Goal: Task Accomplishment & Management: Manage account settings

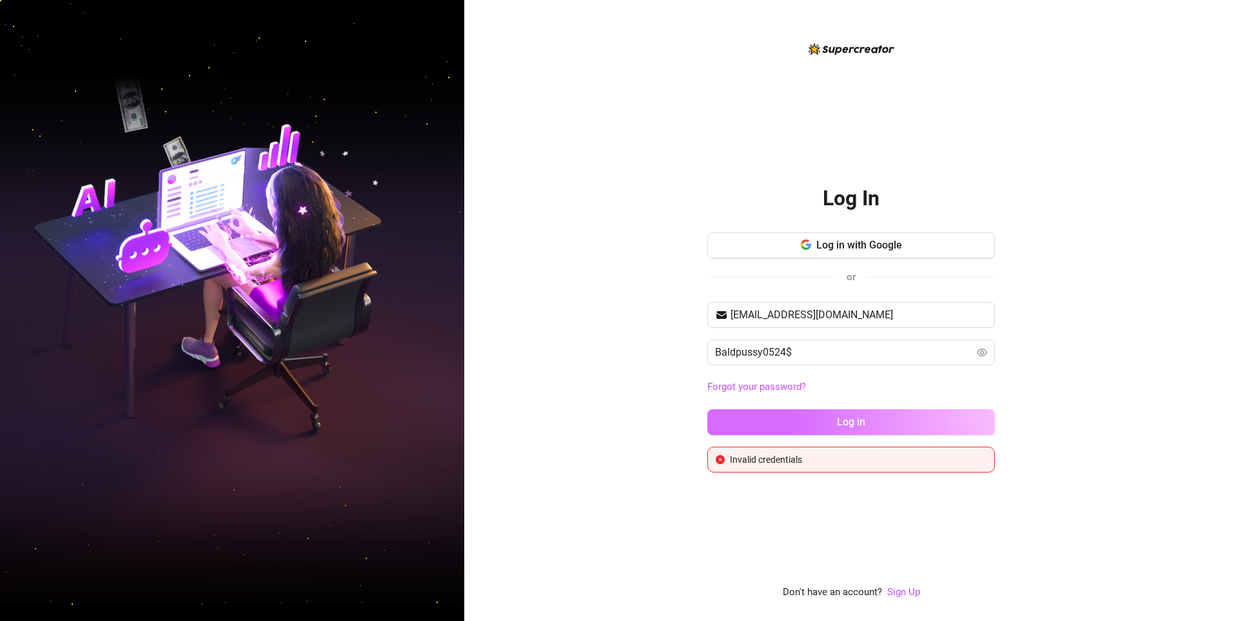
click at [826, 421] on button "Log in" at bounding box center [852, 422] width 288 height 26
click at [842, 352] on input "Baldpussy0524$" at bounding box center [844, 351] width 259 height 15
click at [856, 410] on button "Log in" at bounding box center [852, 422] width 288 height 26
click at [811, 350] on input "Baldpussy0524$" at bounding box center [844, 351] width 259 height 15
click at [810, 420] on button "Log in" at bounding box center [852, 422] width 288 height 26
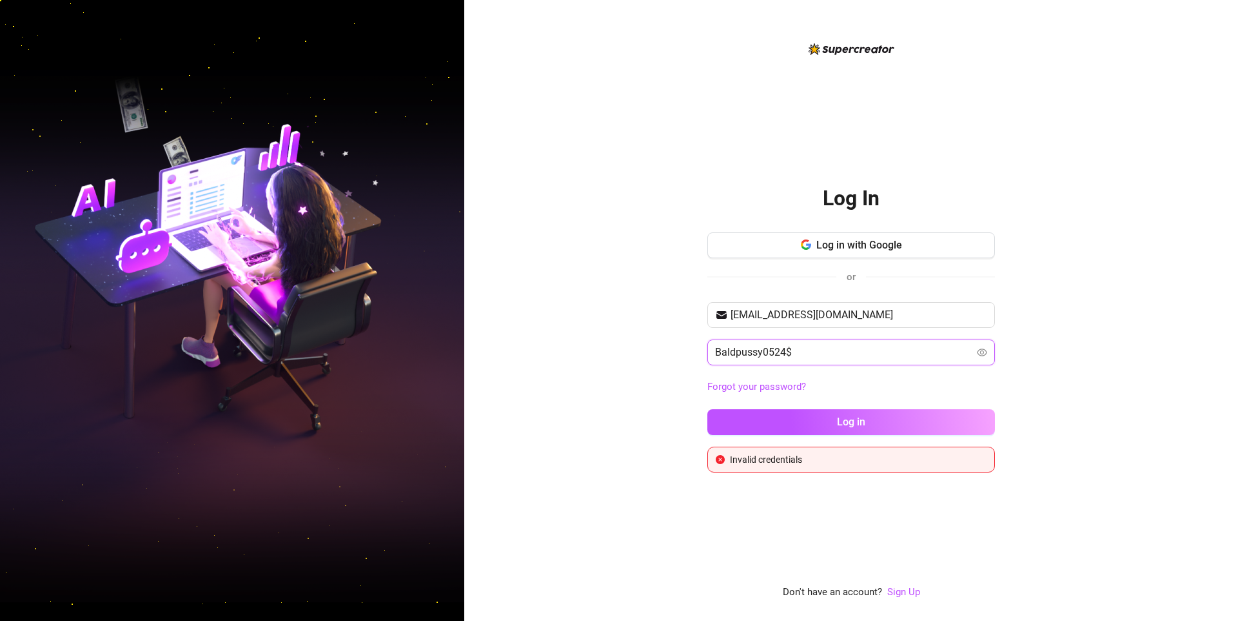
click at [875, 349] on input "Baldpussy0524$" at bounding box center [844, 351] width 259 height 15
click at [866, 312] on input "[EMAIL_ADDRESS][DOMAIN_NAME]" at bounding box center [859, 314] width 257 height 15
drag, startPoint x: 866, startPoint y: 313, endPoint x: 662, endPoint y: 308, distance: 203.9
click at [662, 308] on div "Log In Log in with Google or [EMAIL_ADDRESS][DOMAIN_NAME] Baldpussy0524$ Forgot…" at bounding box center [851, 310] width 774 height 621
type input "[EMAIL_ADDRESS][DOMAIN_NAME]"
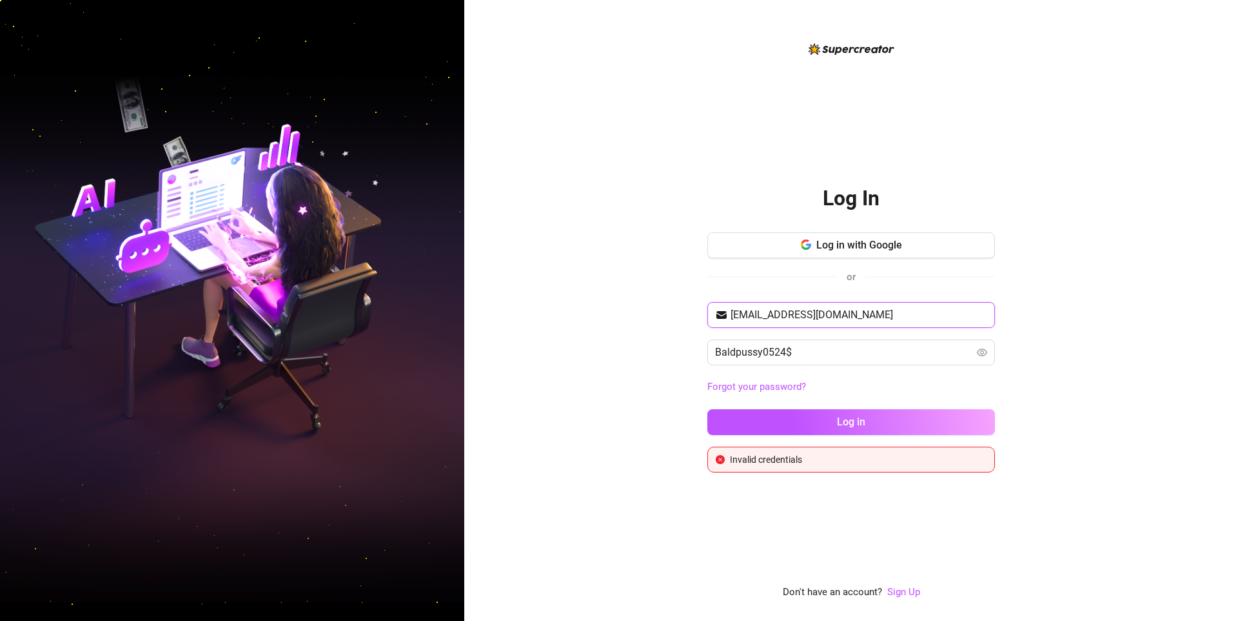
click at [708, 409] on button "Log in" at bounding box center [852, 422] width 288 height 26
click at [893, 406] on div "[EMAIL_ADDRESS][DOMAIN_NAME] Baldpussy0524$ Forgot your password? Log in" at bounding box center [852, 374] width 288 height 144
click at [898, 422] on button "Log in" at bounding box center [852, 422] width 288 height 26
drag, startPoint x: 810, startPoint y: 355, endPoint x: 688, endPoint y: 357, distance: 122.6
click at [688, 357] on div "Log In Log in with Google or [EMAIL_ADDRESS][DOMAIN_NAME] Baldpussy0524$ Forgot…" at bounding box center [851, 310] width 774 height 621
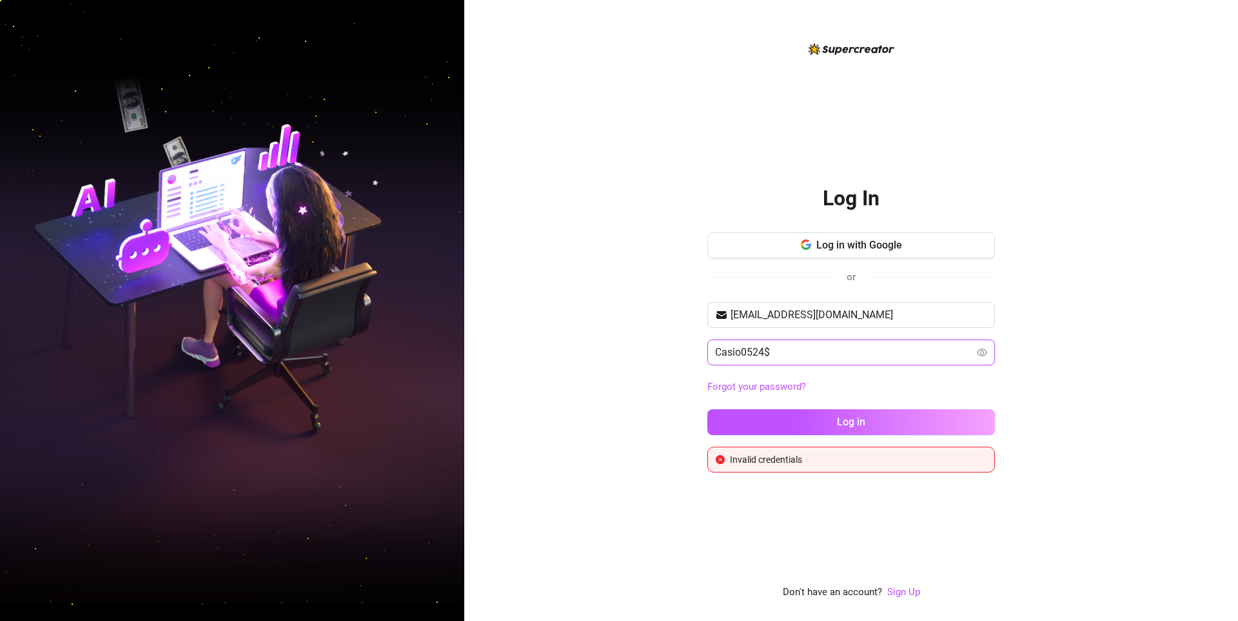
click at [708, 409] on button "Log in" at bounding box center [852, 422] width 288 height 26
click at [734, 350] on input "Casio0524$" at bounding box center [844, 351] width 259 height 15
click at [708, 409] on button "Log in" at bounding box center [852, 422] width 288 height 26
click at [918, 432] on button "Log in" at bounding box center [852, 422] width 288 height 26
click at [737, 348] on input "Cassio0524$" at bounding box center [844, 351] width 259 height 15
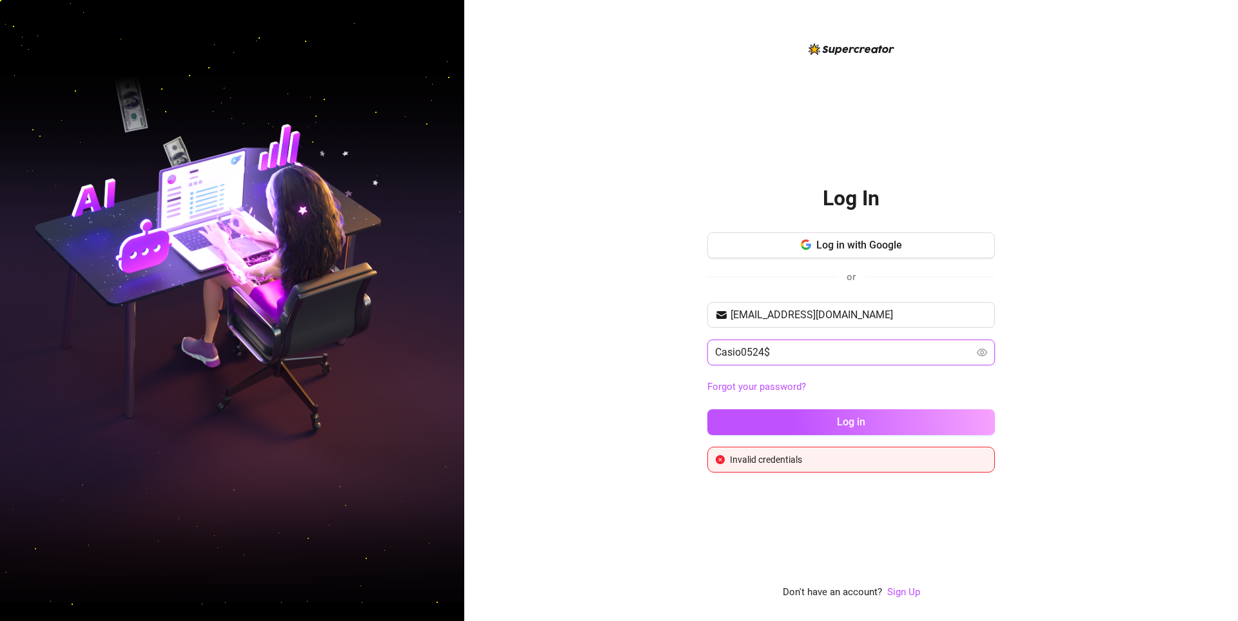
type input "Casio0524$"
click at [708, 409] on button "Log in" at bounding box center [852, 422] width 288 height 26
drag, startPoint x: 909, startPoint y: 308, endPoint x: 410, endPoint y: 274, distance: 500.4
click at [410, 275] on div "Log In Log in with Google or [EMAIL_ADDRESS][DOMAIN_NAME] Casio0524$ Forgot you…" at bounding box center [619, 310] width 1238 height 621
type input "[EMAIL_ADDRESS][DOMAIN_NAME]"
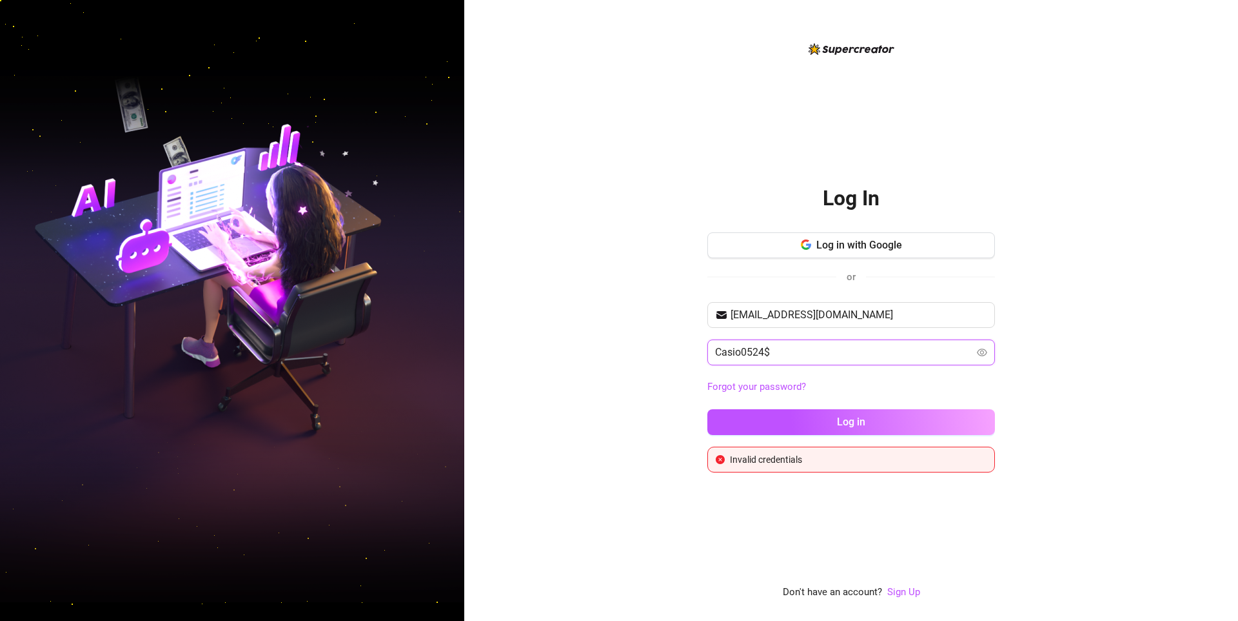
drag, startPoint x: 797, startPoint y: 355, endPoint x: 605, endPoint y: 349, distance: 191.7
click at [606, 350] on div "Log In Log in with Google or [EMAIL_ADDRESS][DOMAIN_NAME] Casio0524$ Forgot you…" at bounding box center [851, 310] width 774 height 621
click at [708, 409] on button "Log in" at bounding box center [852, 422] width 288 height 26
click at [935, 421] on button "Log in" at bounding box center [852, 422] width 288 height 26
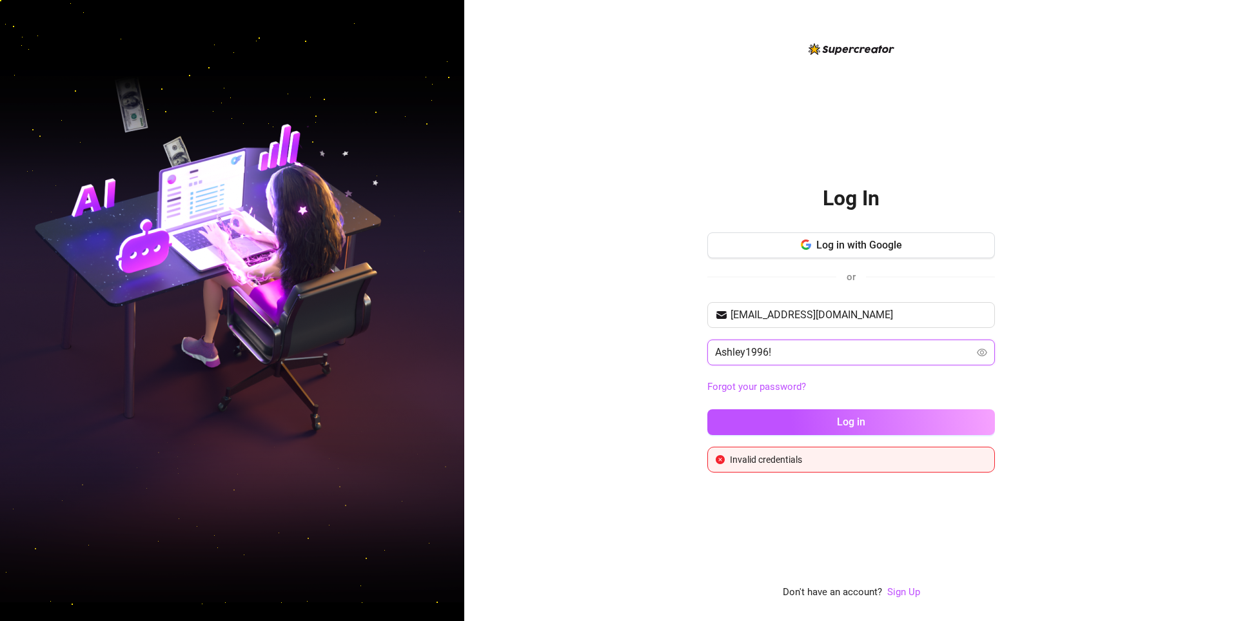
click at [820, 353] on input "Ashley1996!" at bounding box center [844, 351] width 259 height 15
type input "Ashley612!"
click at [708, 409] on button "Log in" at bounding box center [852, 422] width 288 height 26
click at [868, 420] on button "Log in" at bounding box center [852, 422] width 288 height 26
click at [838, 415] on span "Log in" at bounding box center [851, 421] width 28 height 12
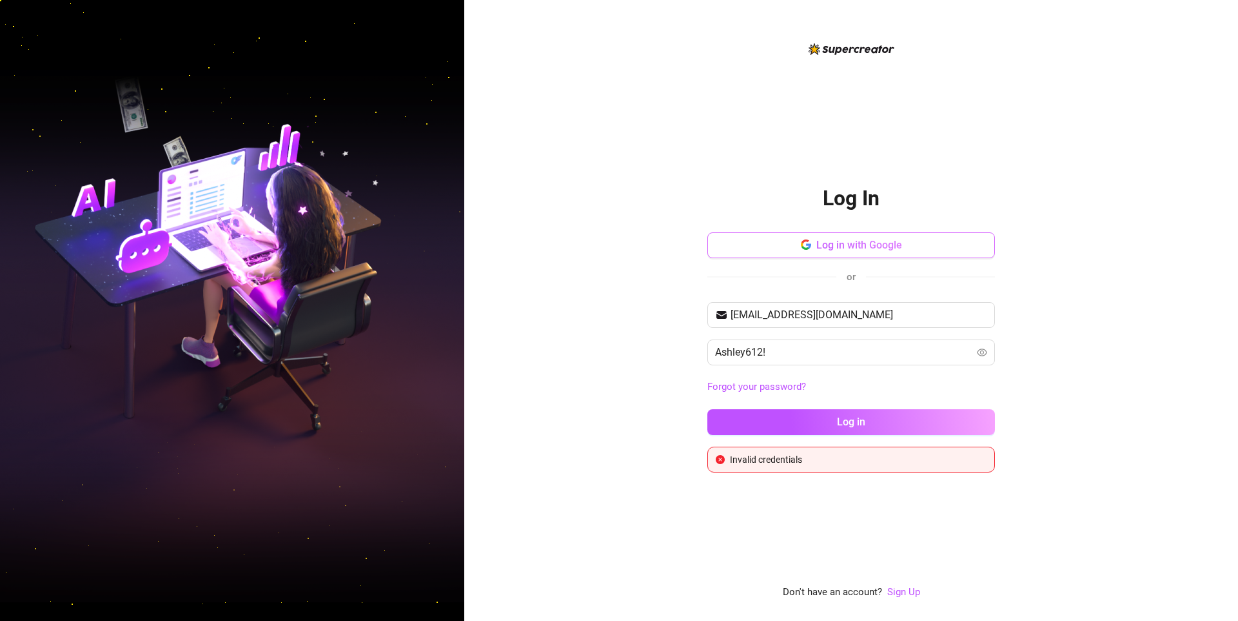
click at [920, 242] on button "Log in with Google" at bounding box center [852, 245] width 288 height 26
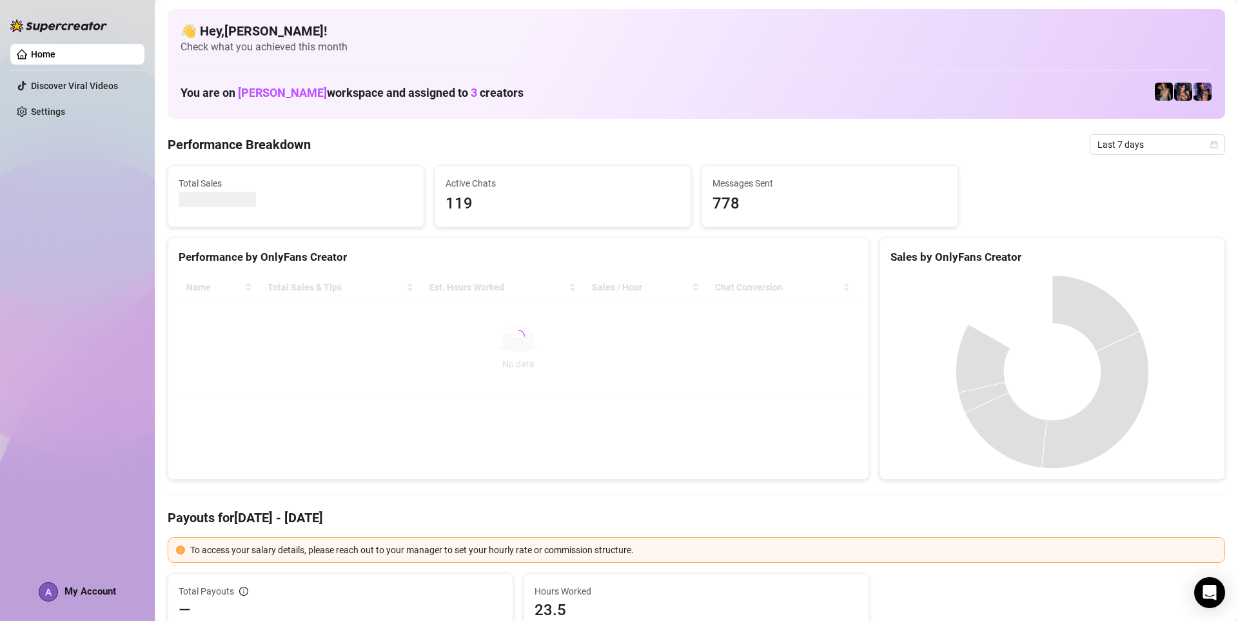
click at [55, 54] on link "Home" at bounding box center [43, 54] width 25 height 10
click at [122, 584] on div "Home Discover Viral Videos Settings My Account" at bounding box center [77, 304] width 134 height 609
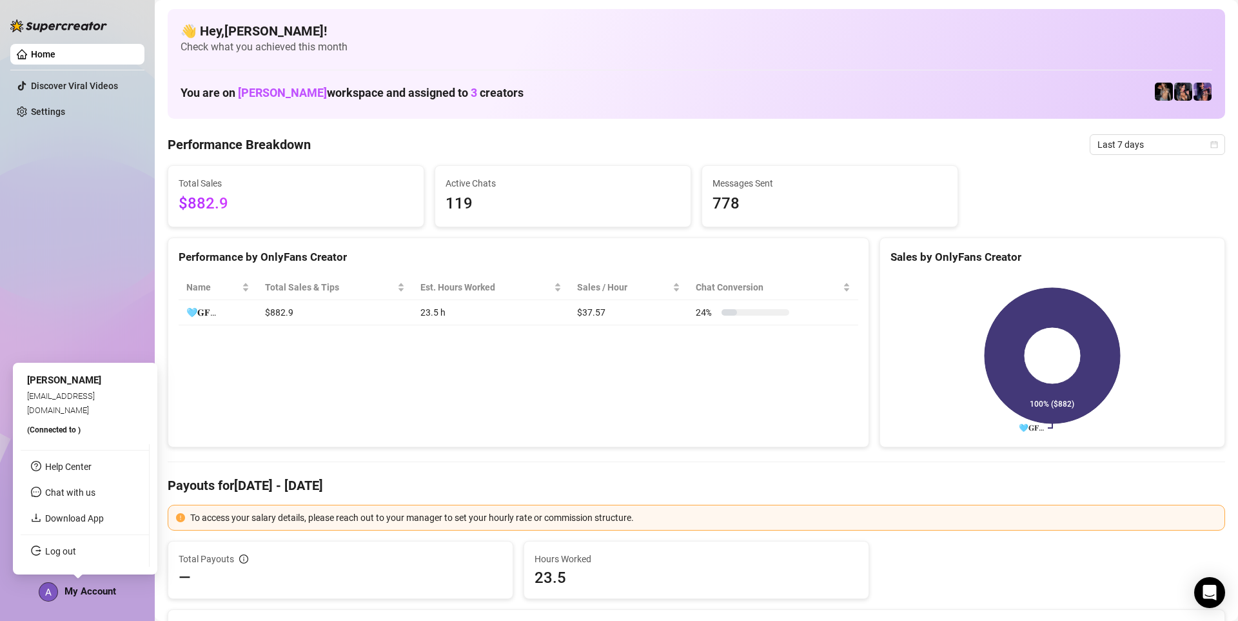
click at [88, 591] on span "My Account" at bounding box center [91, 591] width 52 height 12
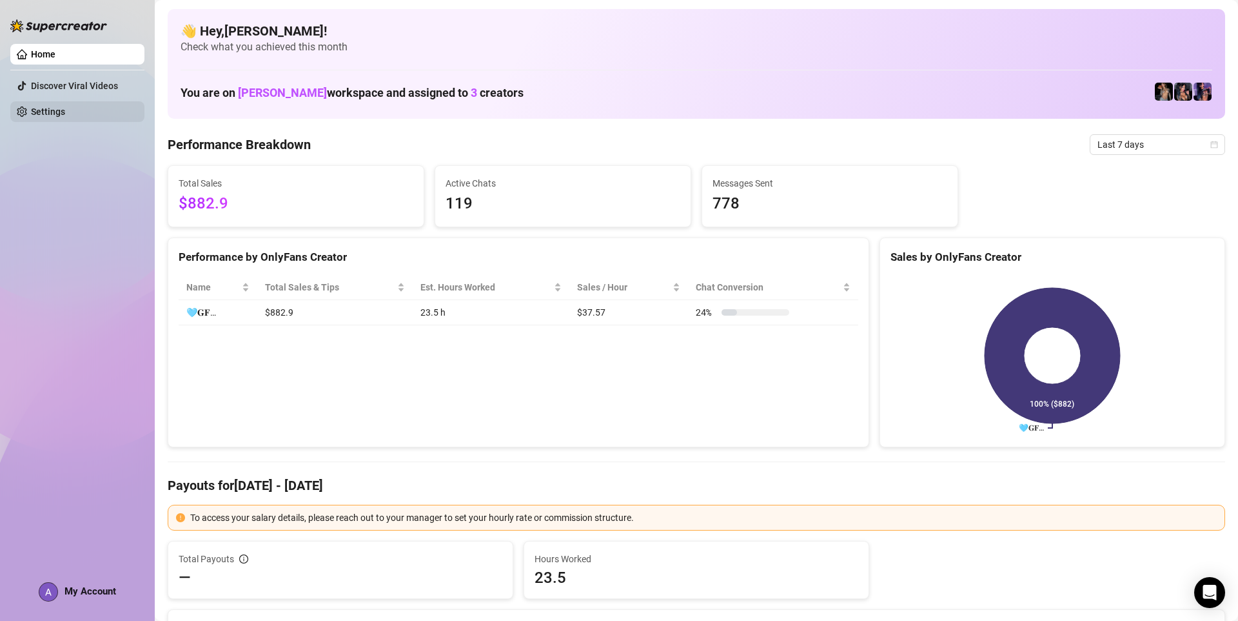
click at [65, 109] on link "Settings" at bounding box center [48, 111] width 34 height 10
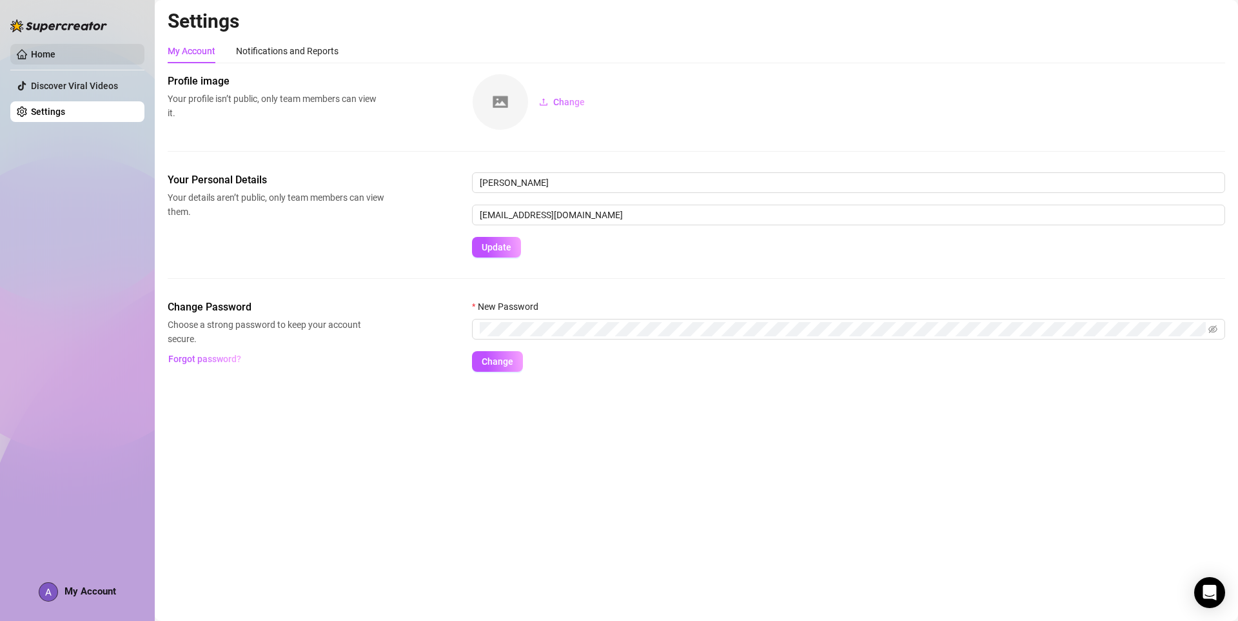
click at [55, 53] on link "Home" at bounding box center [43, 54] width 25 height 10
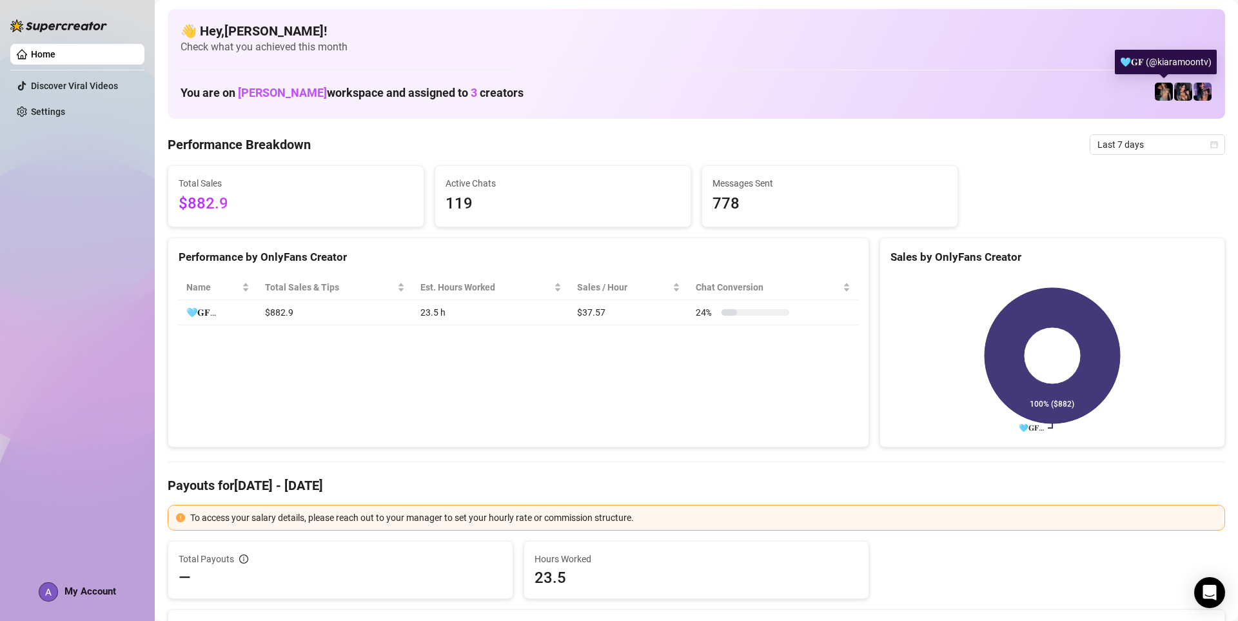
click at [1170, 90] on img at bounding box center [1164, 92] width 18 height 18
click at [1167, 84] on img at bounding box center [1164, 92] width 18 height 18
click at [1166, 87] on img at bounding box center [1164, 92] width 18 height 18
click at [55, 53] on link "Home" at bounding box center [43, 54] width 25 height 10
drag, startPoint x: 1142, startPoint y: 90, endPoint x: 1155, endPoint y: 94, distance: 13.7
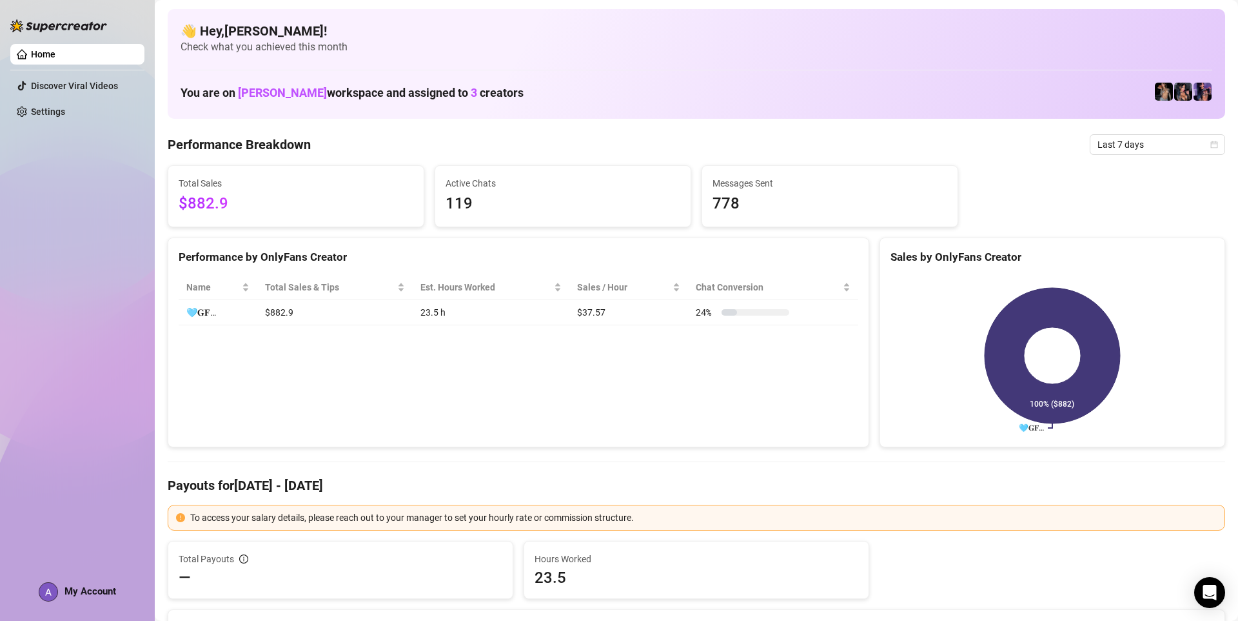
click at [1148, 91] on div "You are on [PERSON_NAME] workspace and assigned to 3 creators" at bounding box center [697, 92] width 1032 height 28
click at [1161, 95] on img at bounding box center [1164, 92] width 18 height 18
click at [1163, 95] on img at bounding box center [1164, 92] width 18 height 18
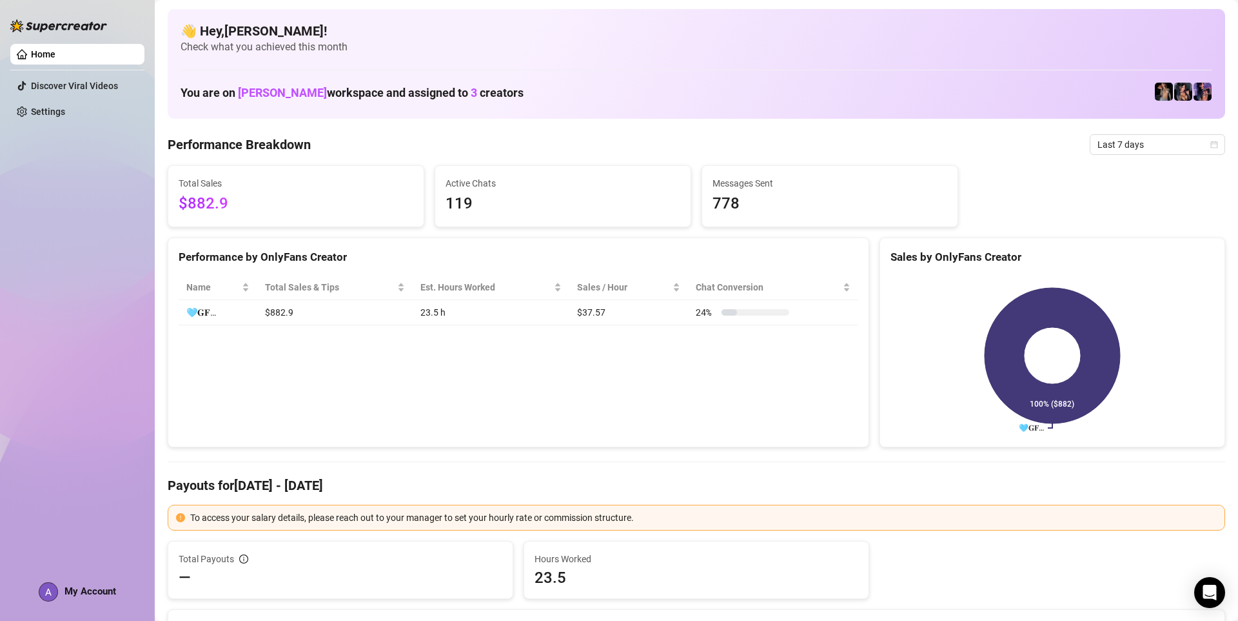
click at [104, 582] on div "My Account" at bounding box center [77, 591] width 77 height 19
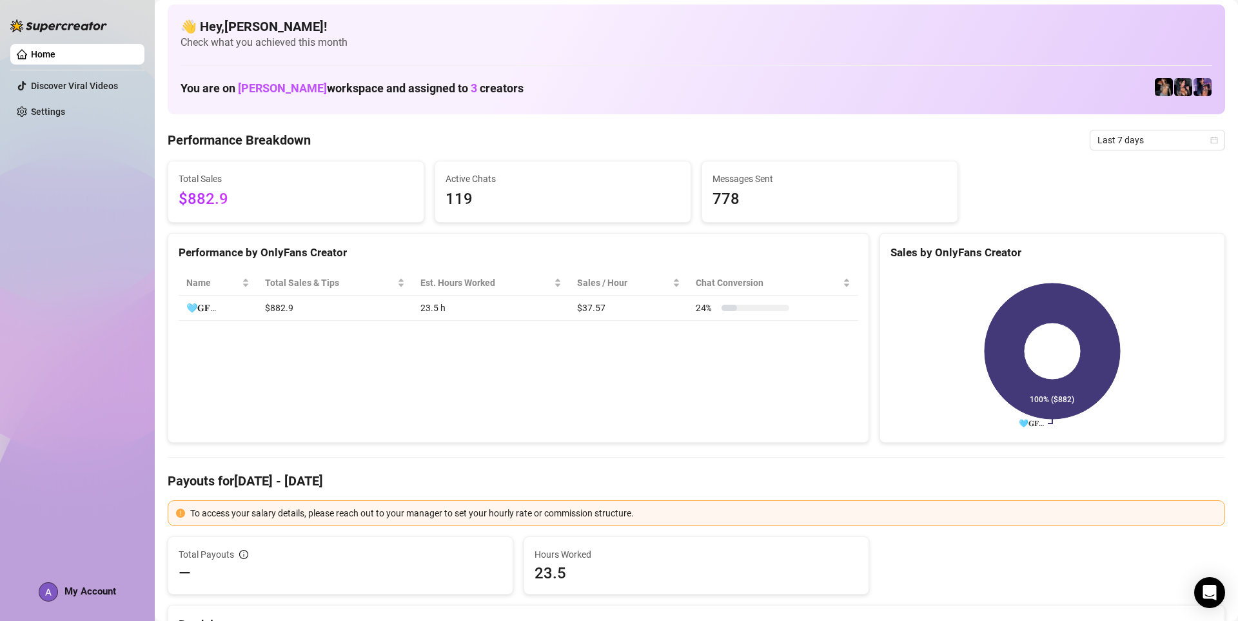
scroll to position [5, 0]
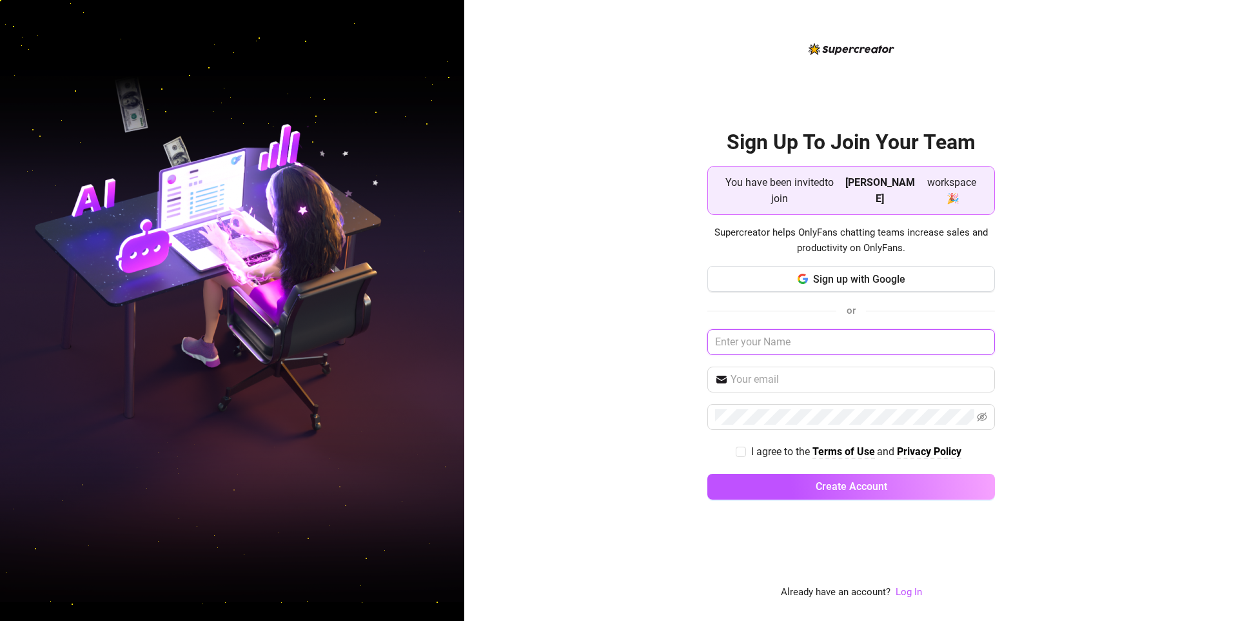
click at [904, 329] on input "text" at bounding box center [852, 342] width 288 height 26
type input "[PERSON_NAME]"
drag, startPoint x: 890, startPoint y: 383, endPoint x: 899, endPoint y: 373, distance: 12.8
click at [896, 374] on span at bounding box center [852, 379] width 288 height 26
type input "[EMAIL_ADDRESS][DOMAIN_NAME]"
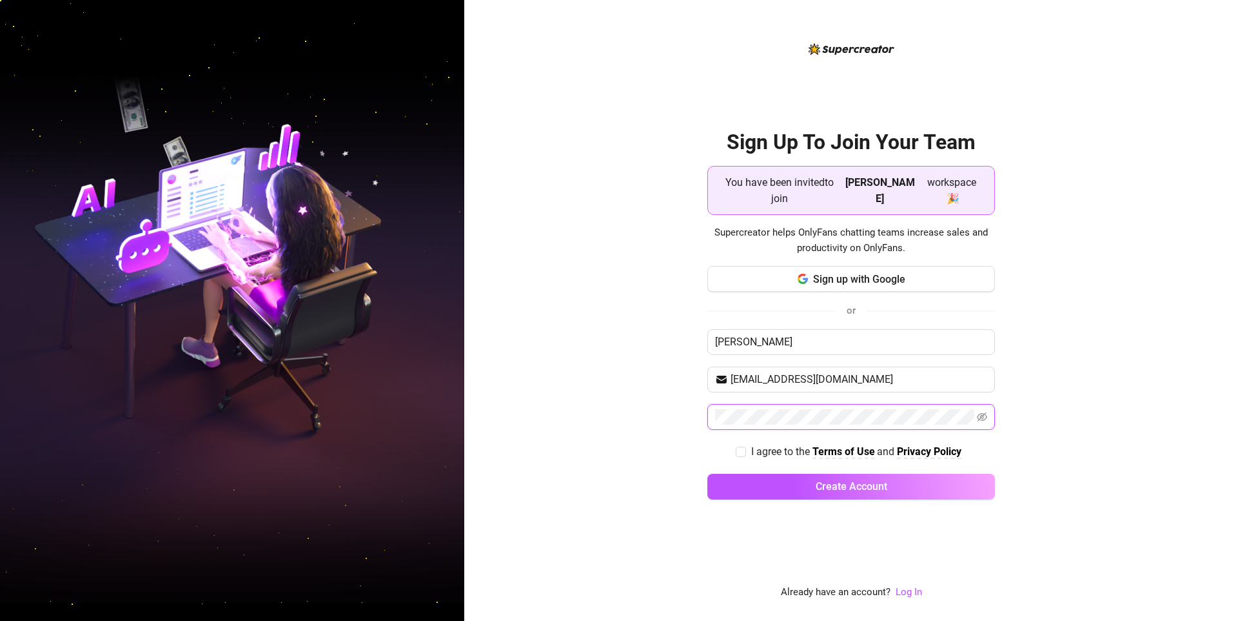
click at [708, 473] on button "Create Account" at bounding box center [852, 486] width 288 height 26
click at [737, 445] on input "I agree to the Terms of Use and Privacy Policy" at bounding box center [740, 449] width 9 height 9
checkbox input "true"
click at [768, 473] on button "Create Account" at bounding box center [852, 486] width 288 height 26
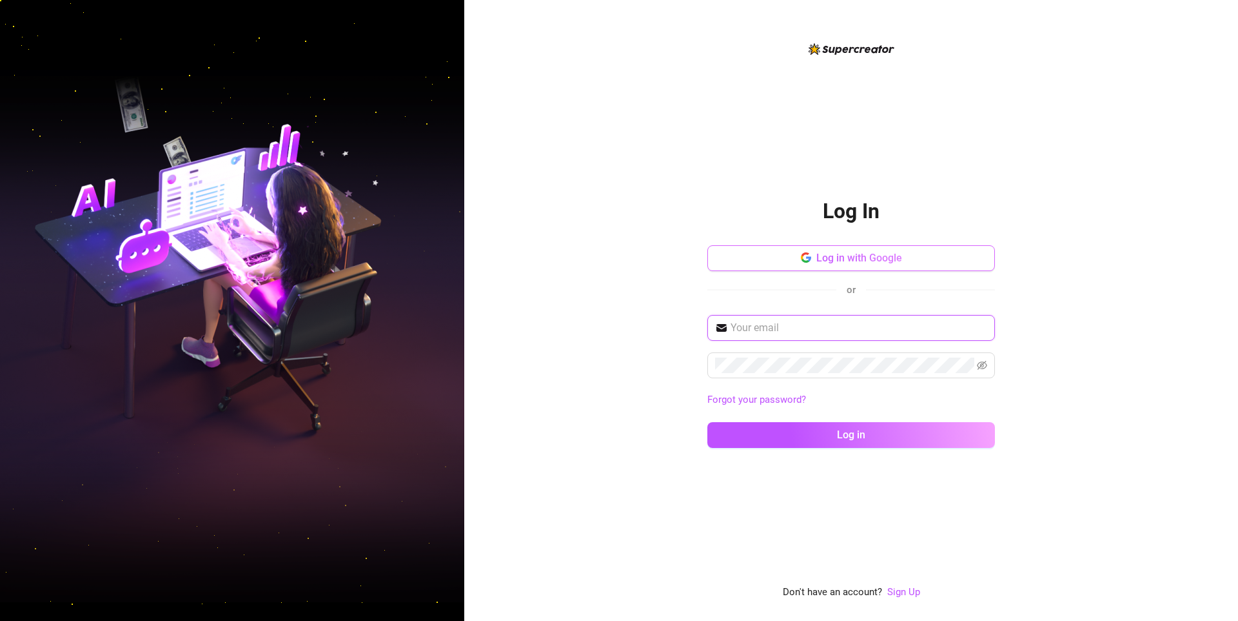
type input "[EMAIL_ADDRESS][DOMAIN_NAME]"
click at [988, 364] on span at bounding box center [852, 365] width 288 height 26
click at [980, 364] on icon "eye-invisible" at bounding box center [982, 365] width 10 height 10
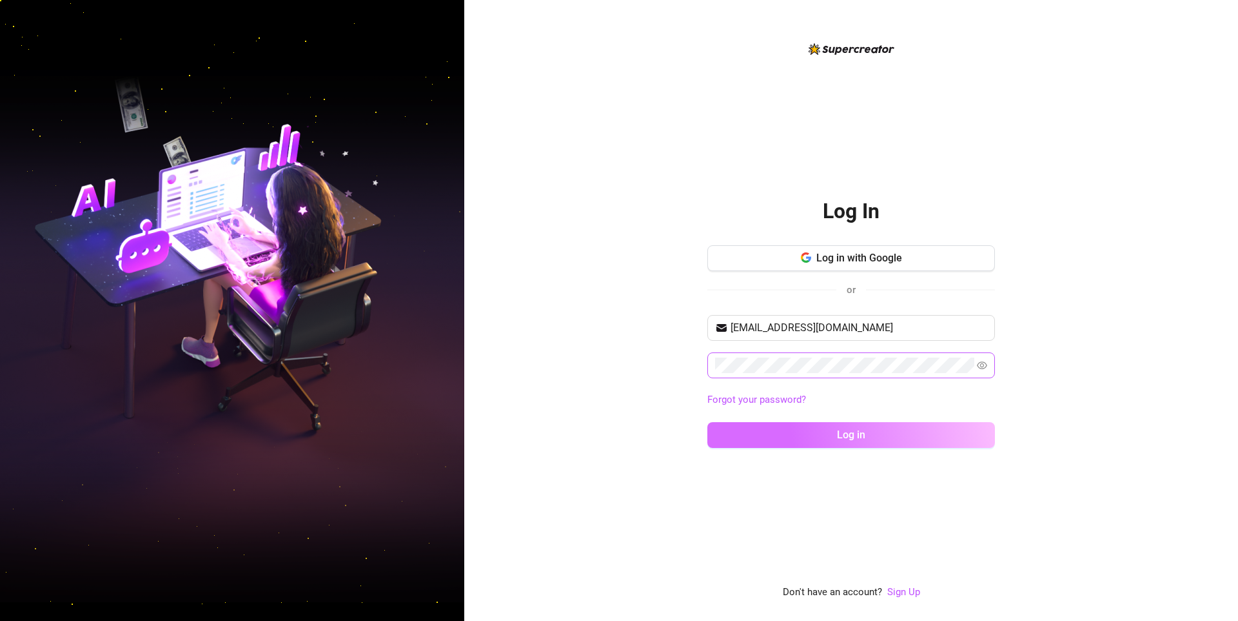
click at [873, 444] on button "Log in" at bounding box center [852, 435] width 288 height 26
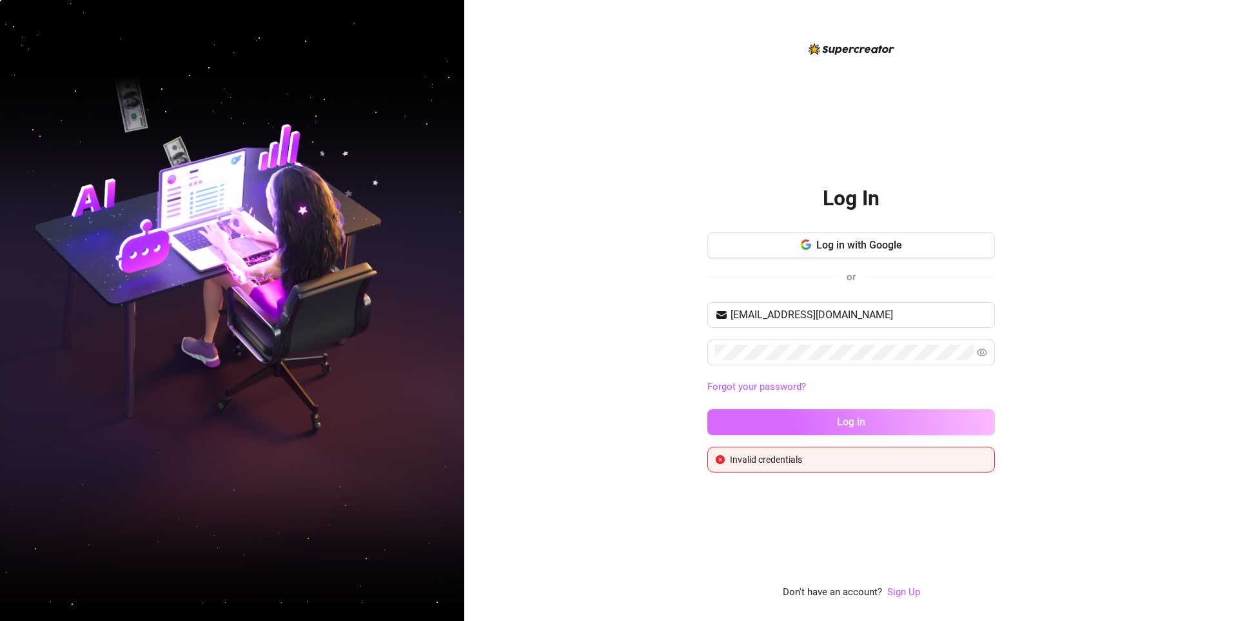
click at [905, 415] on button "Log in" at bounding box center [852, 422] width 288 height 26
click at [956, 406] on div "ashleyofassistant@gmail.com Forgot your password? Log in" at bounding box center [852, 374] width 288 height 144
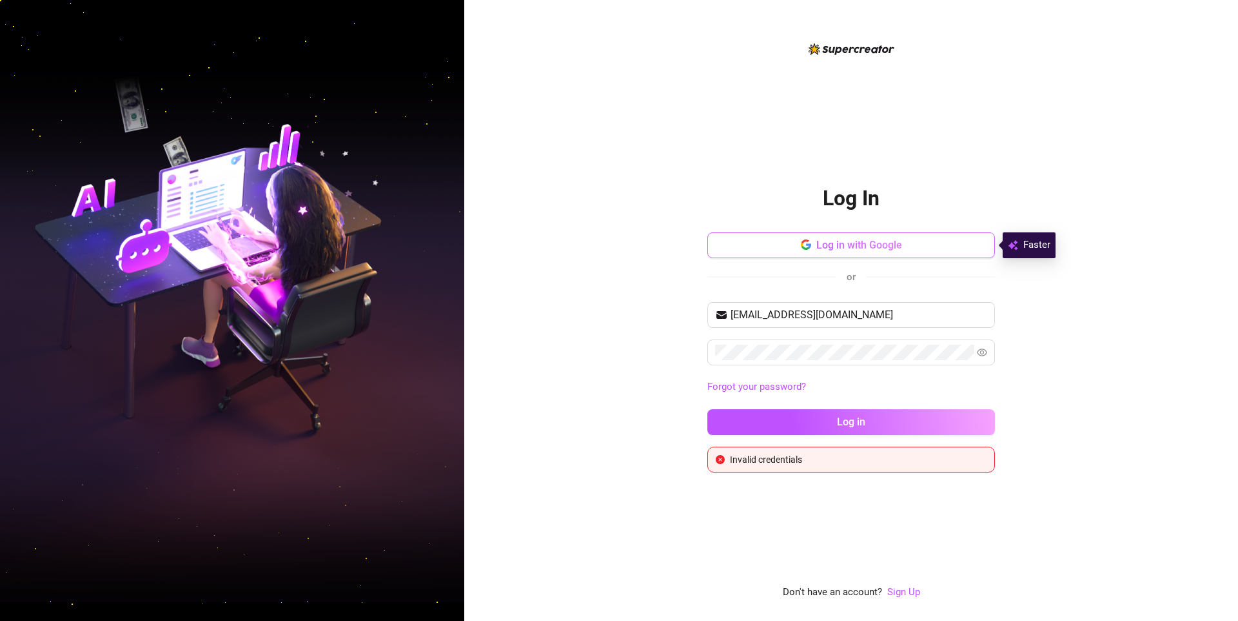
click at [957, 248] on button "Log in with Google" at bounding box center [852, 245] width 288 height 26
